Goal: Browse casually

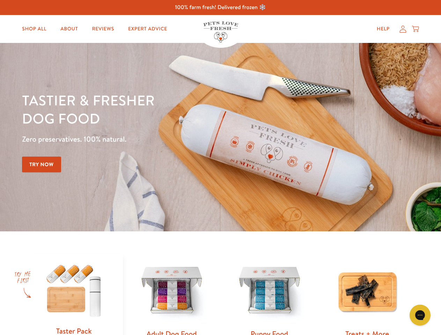
click at [220, 167] on div "Tastier & fresher dog food Zero preservatives. 100% natural. Try Now" at bounding box center [154, 137] width 264 height 92
click at [420, 315] on icon "Gorgias live chat" at bounding box center [419, 315] width 7 height 7
